Goal: Transaction & Acquisition: Download file/media

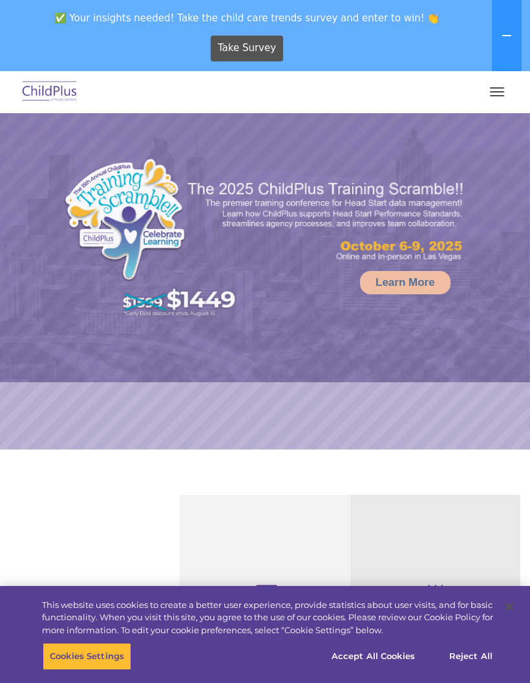
select select "MEDIUM"
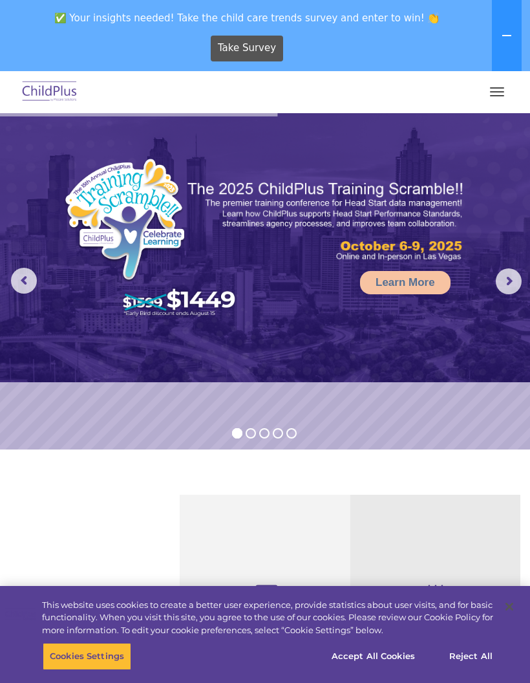
click at [497, 93] on button "button" at bounding box center [497, 91] width 27 height 21
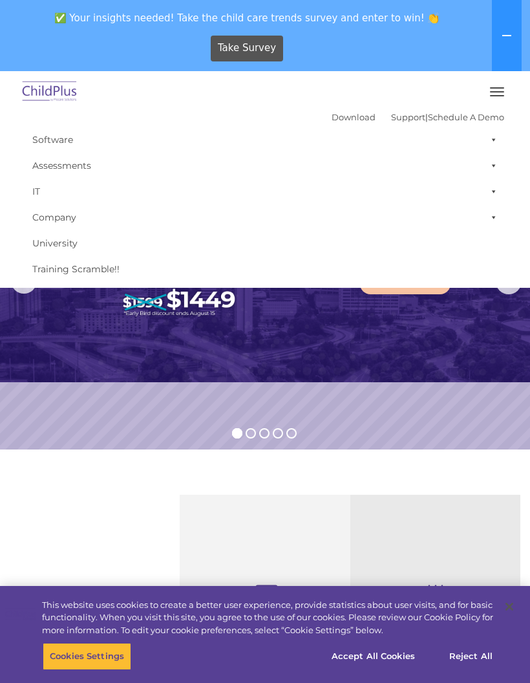
click at [49, 87] on img at bounding box center [49, 92] width 61 height 30
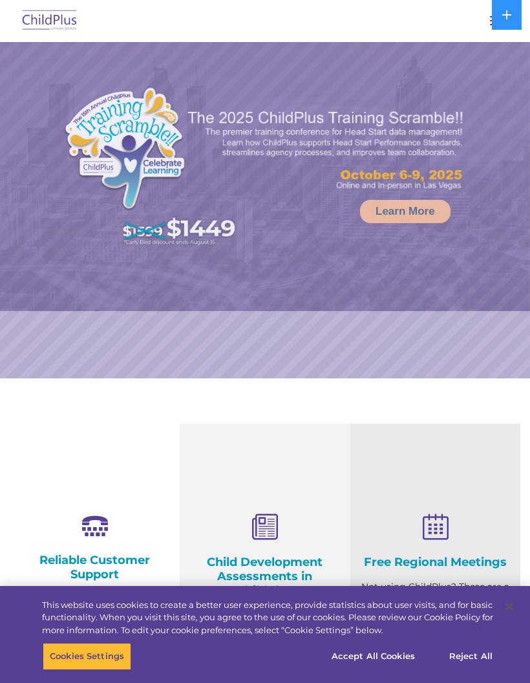
select select "MEDIUM"
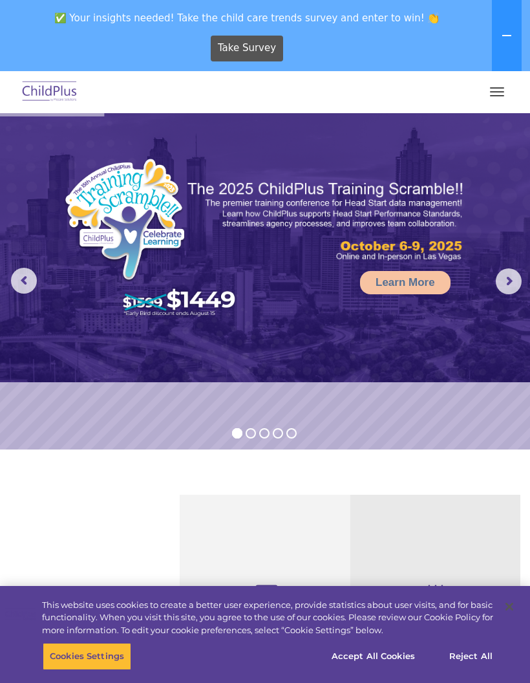
click at [498, 38] on button at bounding box center [507, 35] width 30 height 71
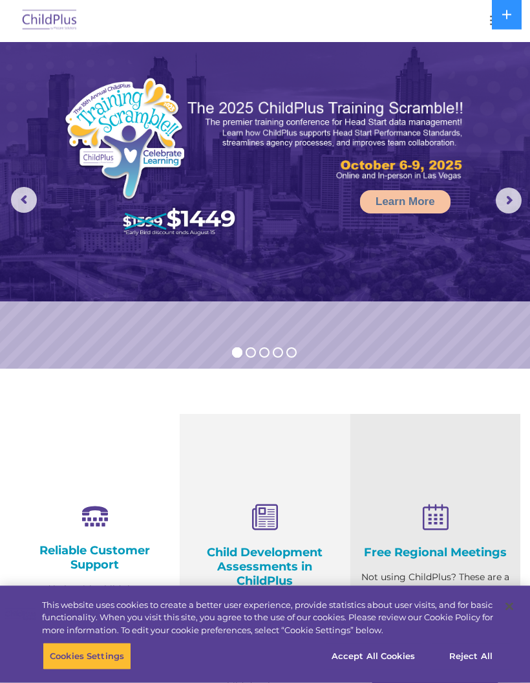
scroll to position [10, 0]
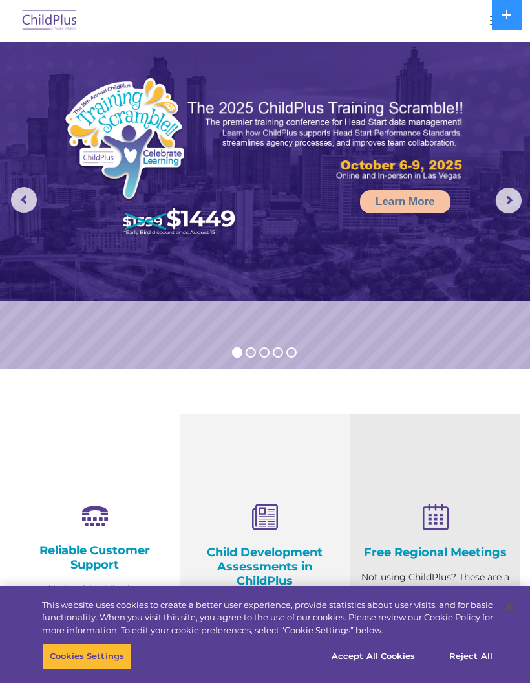
click at [341, 670] on button "Accept All Cookies" at bounding box center [374, 656] width 98 height 27
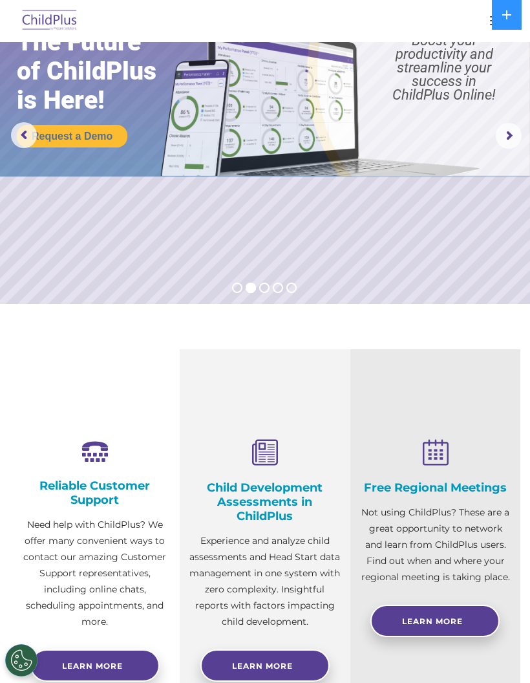
scroll to position [75, 0]
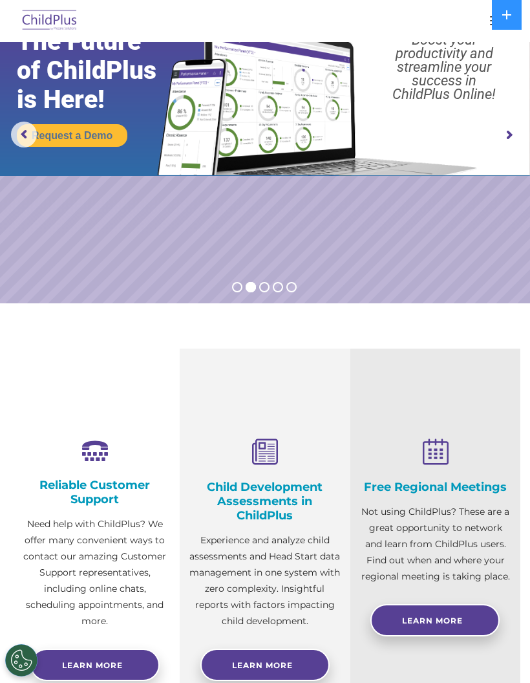
click at [241, 661] on span "Learn More" at bounding box center [262, 665] width 61 height 10
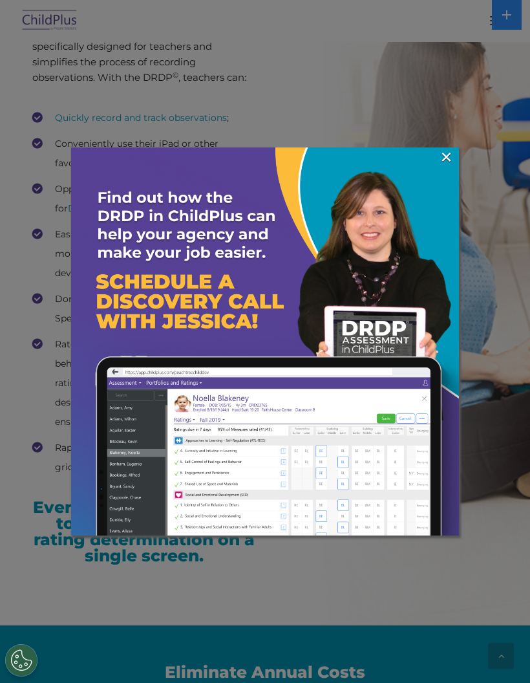
click at [450, 161] on link "×" at bounding box center [446, 157] width 15 height 13
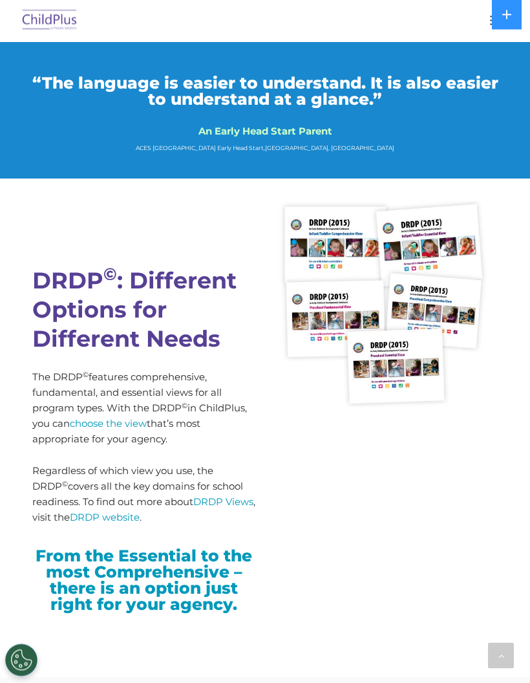
scroll to position [3635, 0]
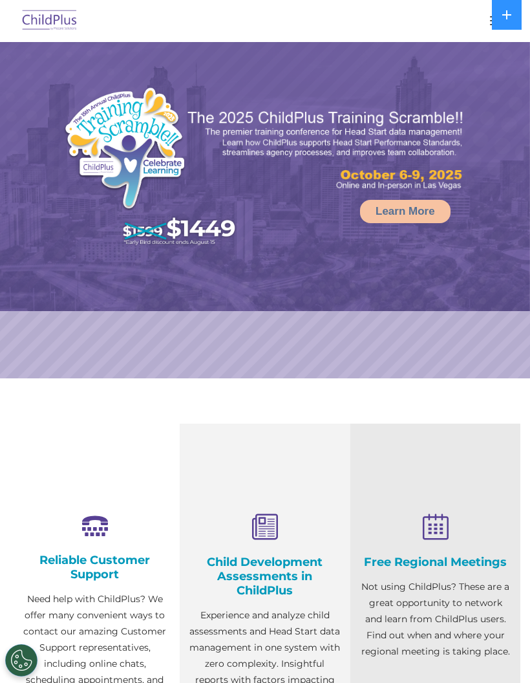
select select "MEDIUM"
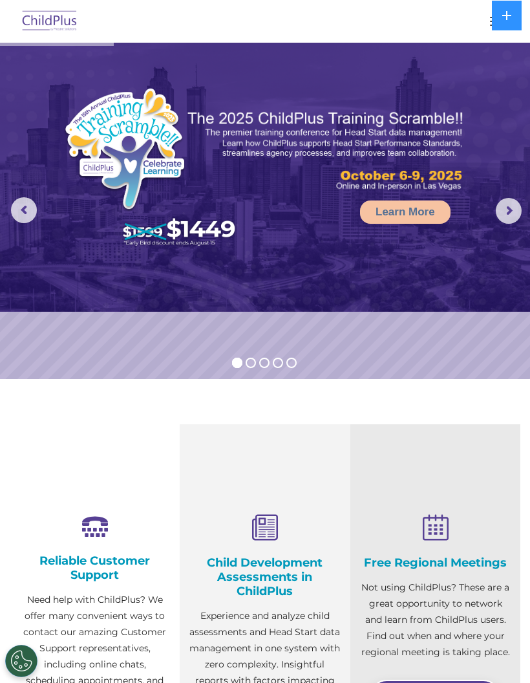
scroll to position [9, 0]
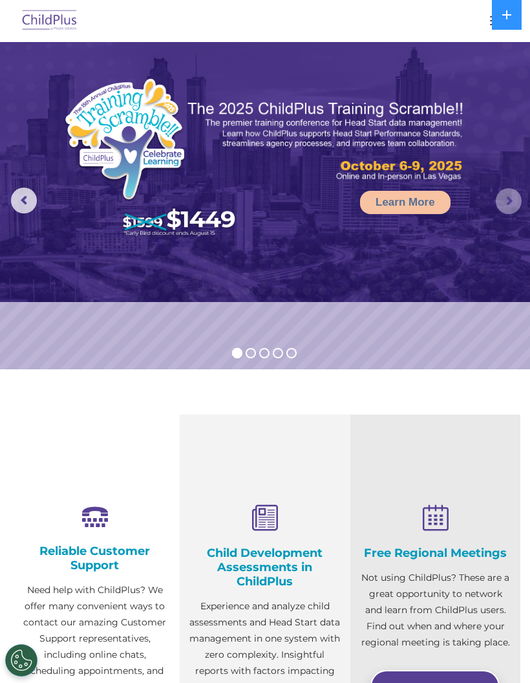
click at [513, 202] on rs-arrow at bounding box center [509, 201] width 26 height 26
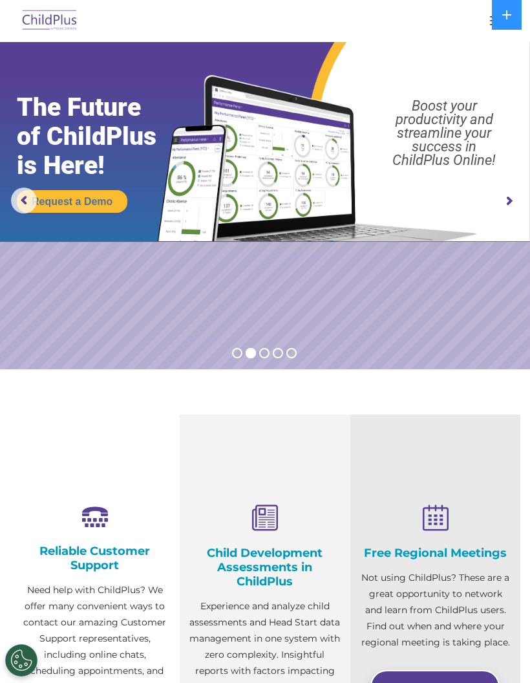
click at [500, 207] on rs-arrow at bounding box center [509, 201] width 26 height 26
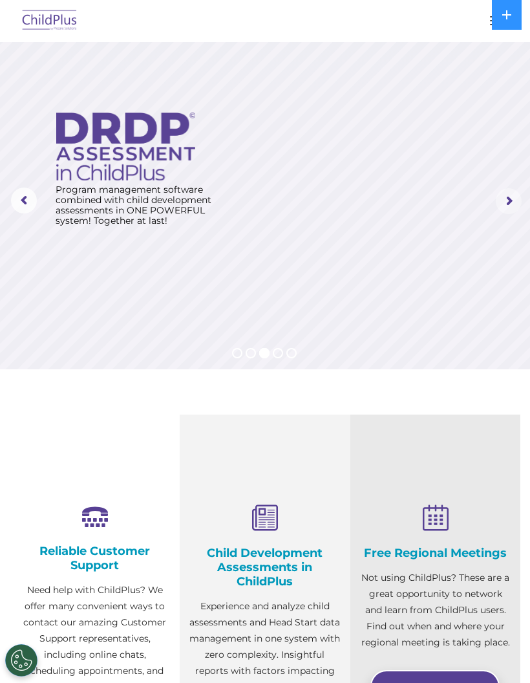
click at [504, 210] on rs-arrow at bounding box center [509, 201] width 26 height 26
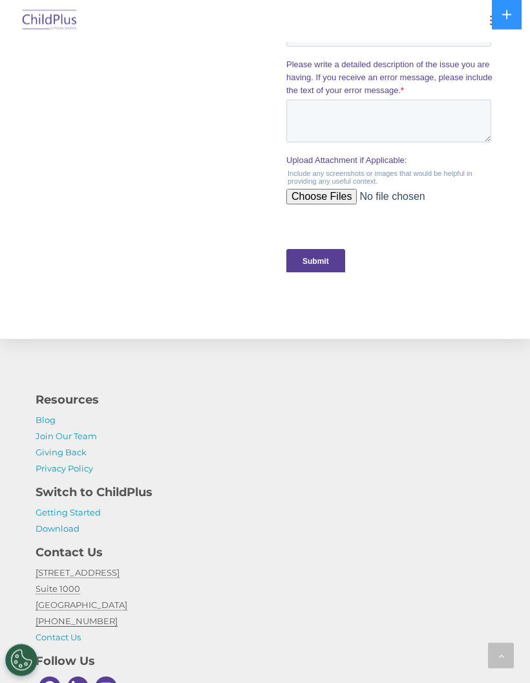
scroll to position [1396, 0]
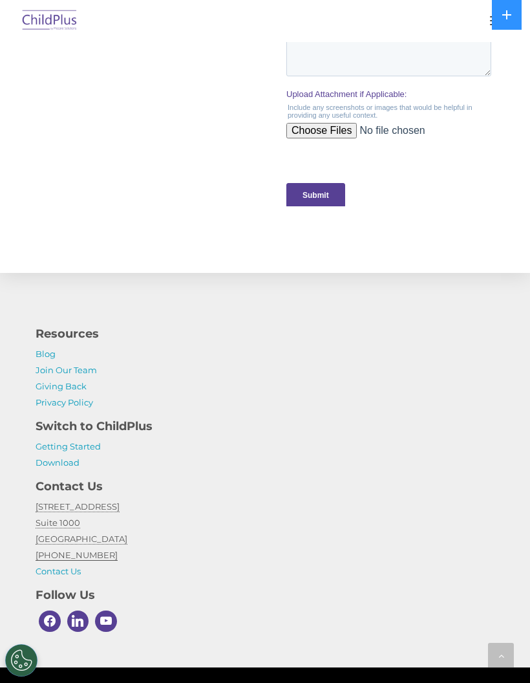
click at [53, 466] on link "Download" at bounding box center [58, 462] width 44 height 10
